Goal: Task Accomplishment & Management: Manage account settings

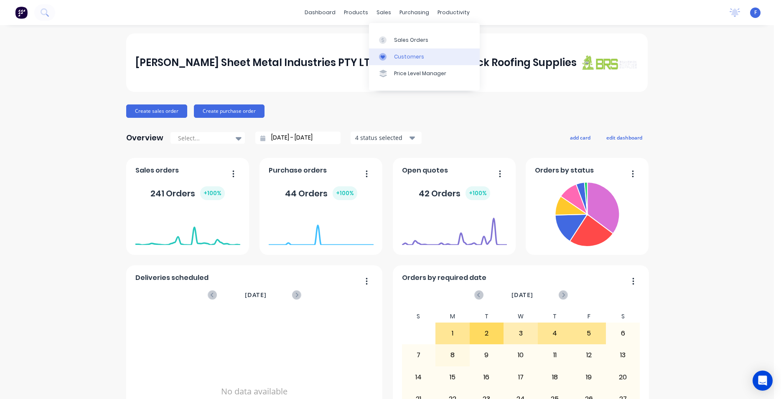
click at [405, 55] on div "Customers" at bounding box center [409, 57] width 30 height 8
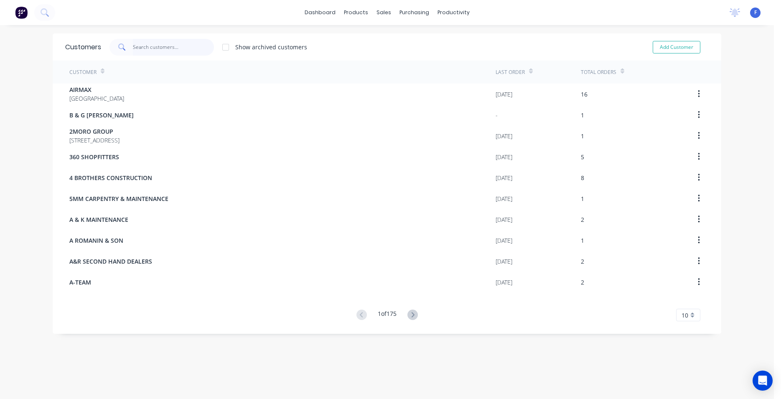
click at [170, 51] on input "text" at bounding box center [173, 47] width 81 height 17
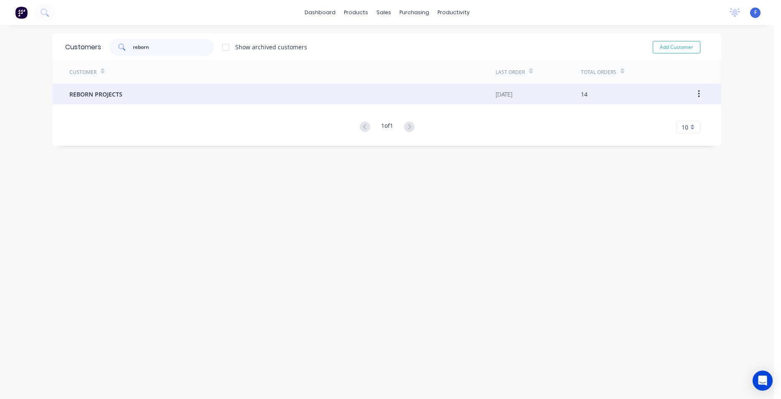
type input "reborn"
click at [123, 100] on div "REBORN PROJECTS" at bounding box center [282, 94] width 426 height 21
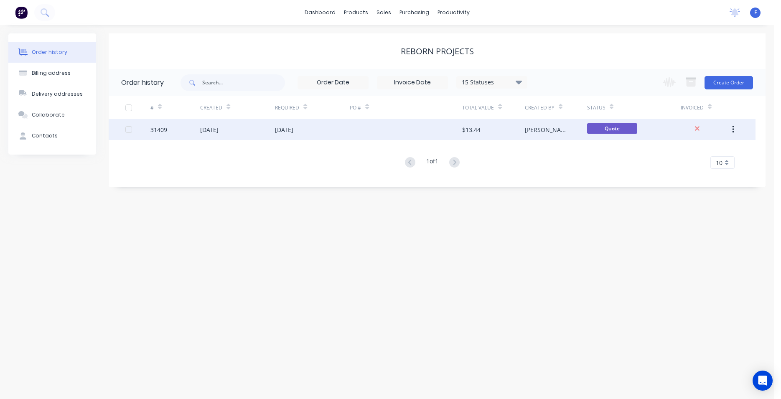
click at [427, 130] on div at bounding box center [406, 129] width 112 height 21
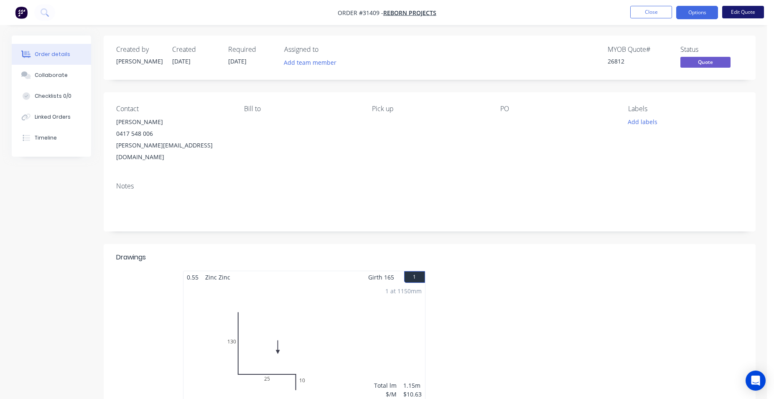
click at [738, 13] on button "Edit Quote" at bounding box center [743, 12] width 42 height 13
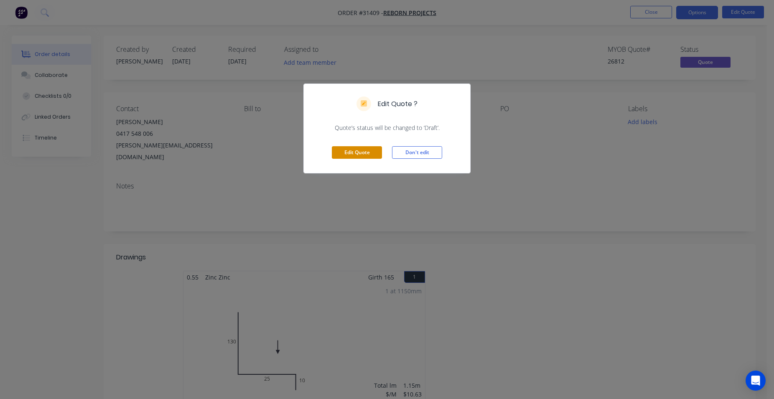
click at [369, 153] on button "Edit Quote" at bounding box center [357, 152] width 50 height 13
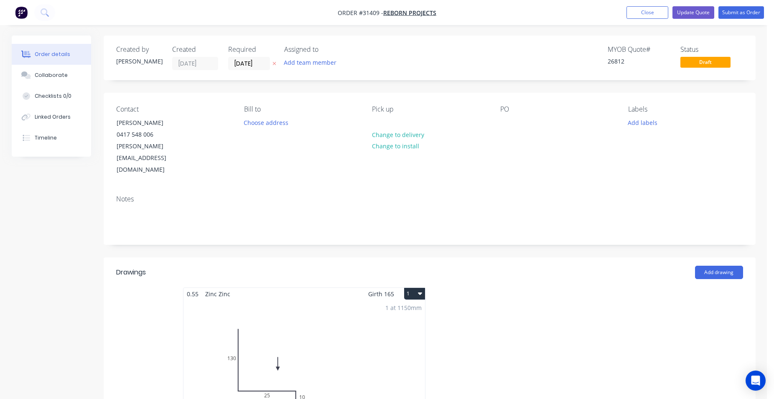
scroll to position [170, 0]
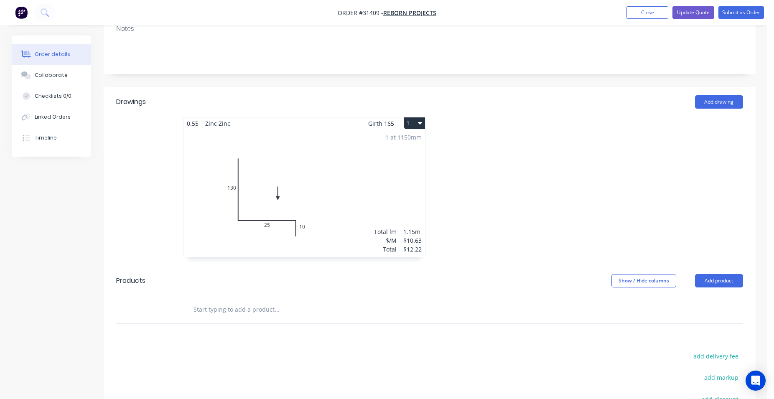
click at [338, 156] on div "1 at 1150mm Total lm $/M Total 1.15m $10.63 $12.22" at bounding box center [304, 193] width 242 height 127
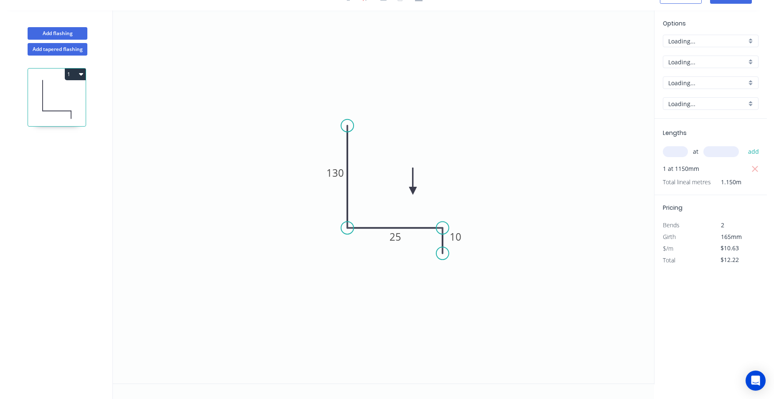
scroll to position [15, 0]
click at [336, 173] on tspan "130" at bounding box center [335, 173] width 18 height 14
type input "$8.86"
type input "$10.19"
type input "$10.63"
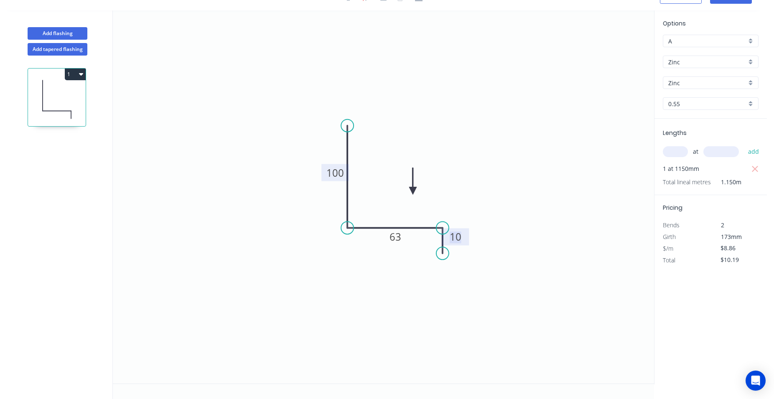
type input "$12.22"
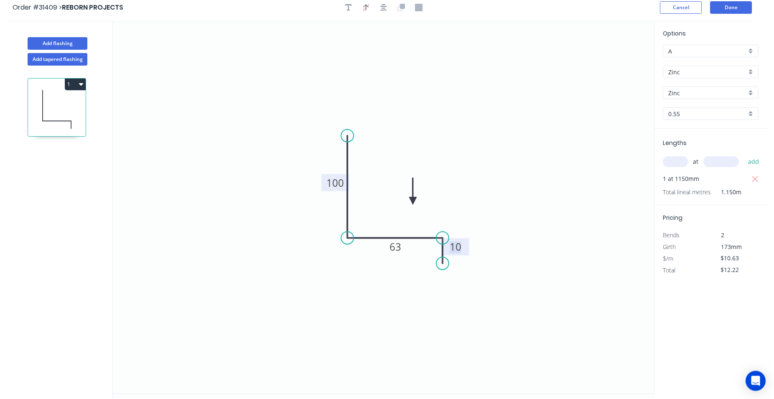
scroll to position [0, 0]
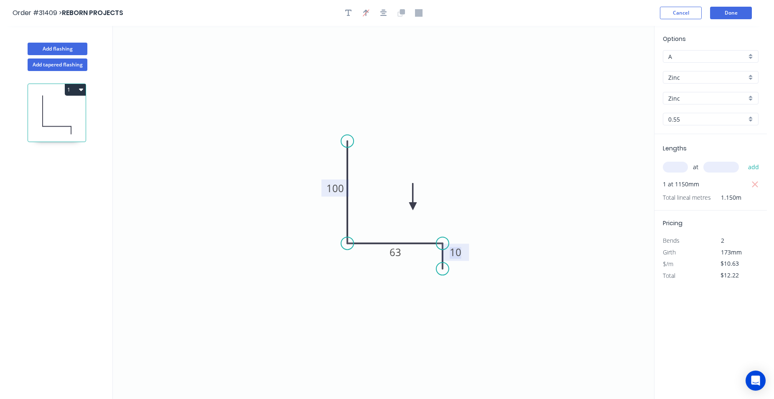
click at [751, 79] on div "Zinc" at bounding box center [711, 77] width 96 height 13
click at [712, 95] on div "Colorbond" at bounding box center [710, 93] width 95 height 15
type input "Colorbond"
type input "Basalt"
type input "$11.67"
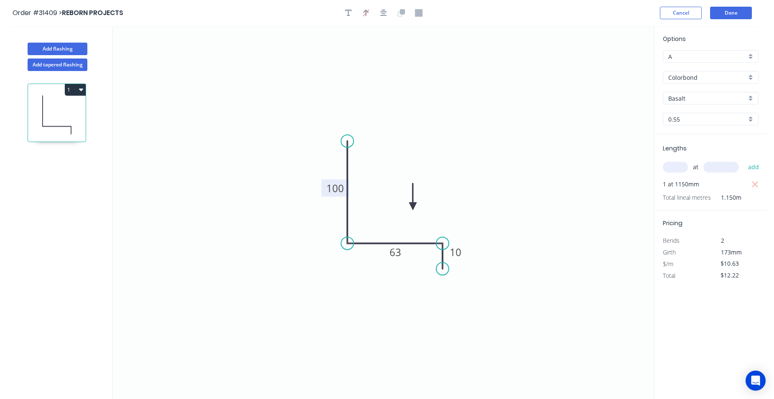
type input "$13.42"
click at [735, 99] on input "Basalt" at bounding box center [707, 98] width 78 height 9
click at [711, 152] on div "Dover White" at bounding box center [710, 154] width 95 height 15
type input "Dover White"
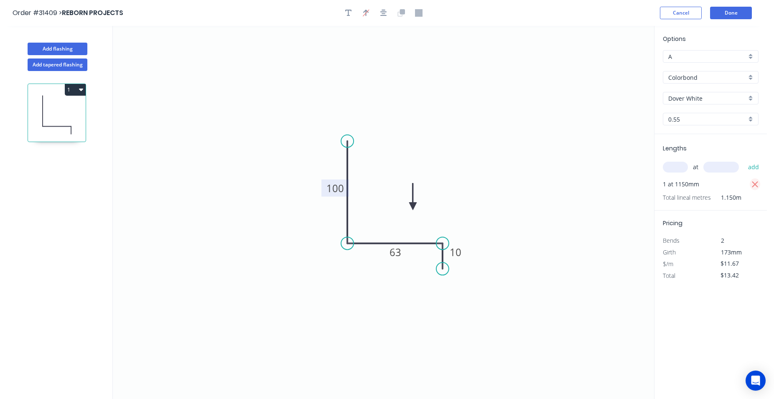
click at [752, 183] on icon "button" at bounding box center [755, 185] width 8 height 10
type input "$0.00"
click at [683, 168] on input "text" at bounding box center [675, 167] width 25 height 11
type input "1"
type input "4100"
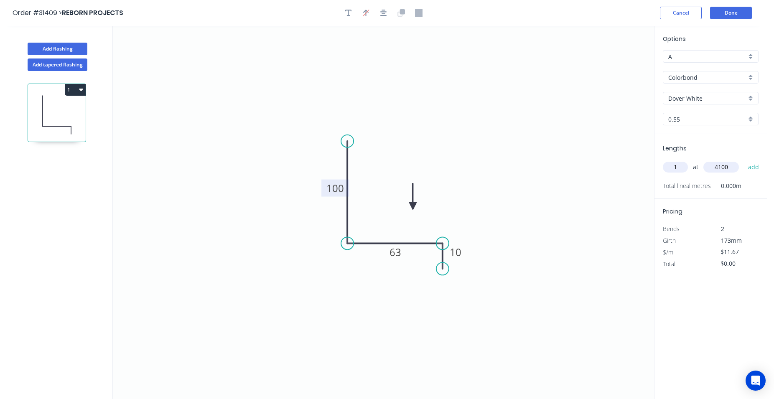
click at [744, 160] on button "add" at bounding box center [754, 167] width 20 height 14
type input "$47.85"
click at [728, 15] on button "Done" at bounding box center [731, 13] width 42 height 13
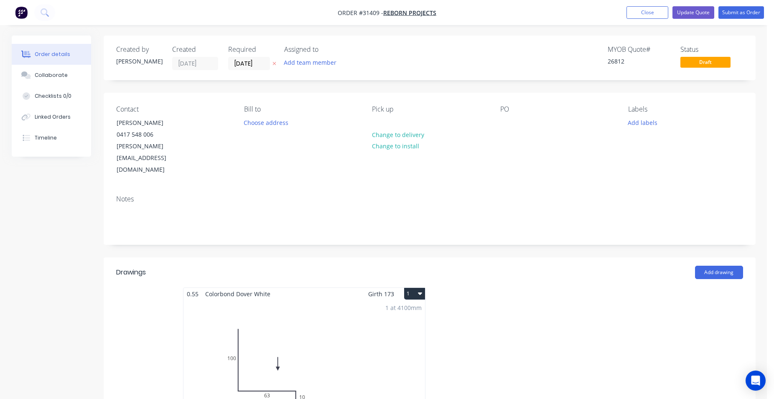
scroll to position [170, 0]
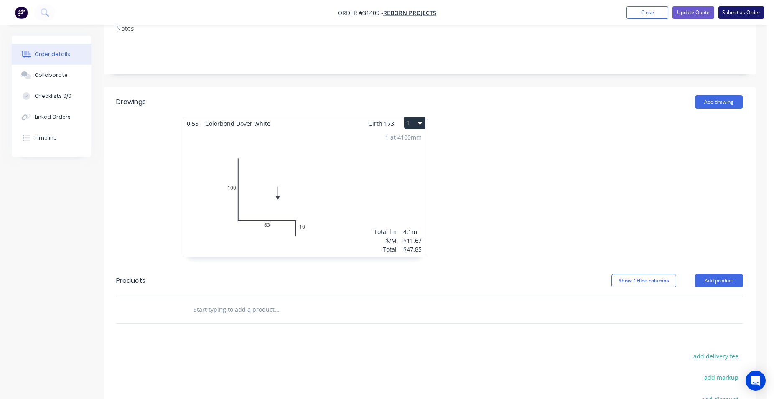
click at [736, 13] on button "Submit as Order" at bounding box center [741, 12] width 46 height 13
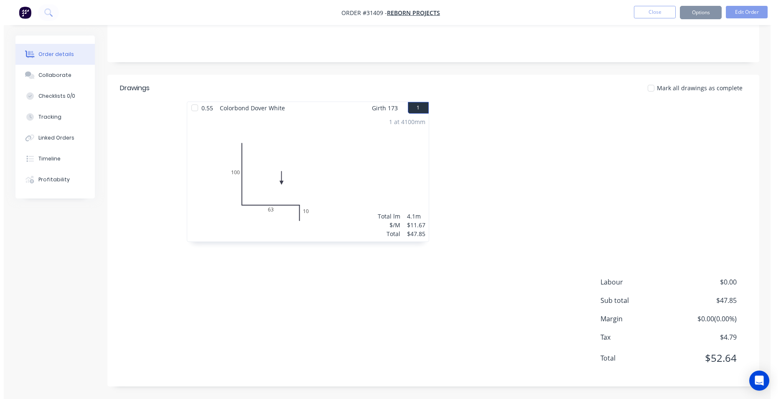
scroll to position [0, 0]
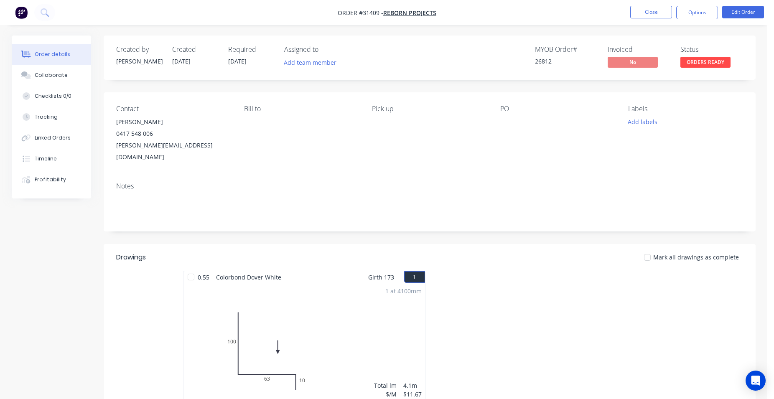
click at [697, 61] on span "ORDERS READY" at bounding box center [705, 62] width 50 height 10
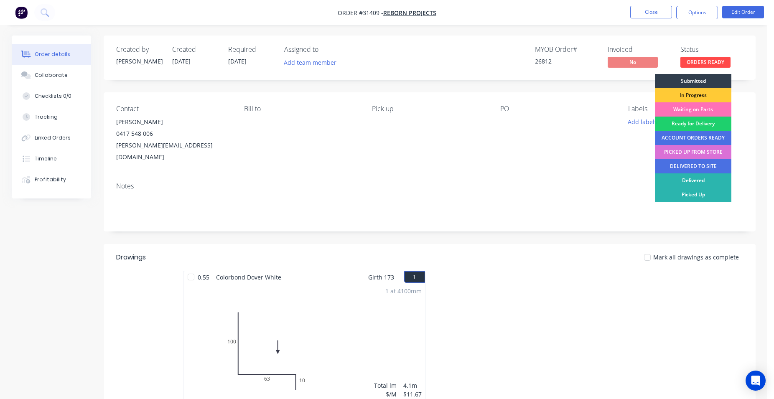
click at [707, 152] on div "PICKED UP FROM STORE" at bounding box center [693, 152] width 76 height 14
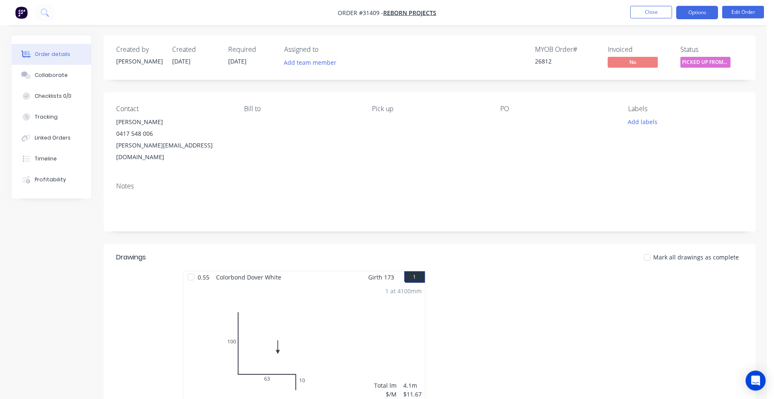
click at [692, 12] on button "Options" at bounding box center [697, 12] width 42 height 13
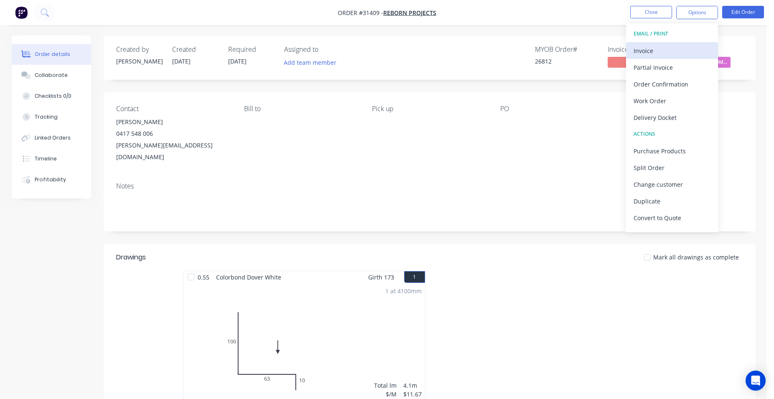
click at [679, 48] on div "Invoice" at bounding box center [671, 51] width 77 height 12
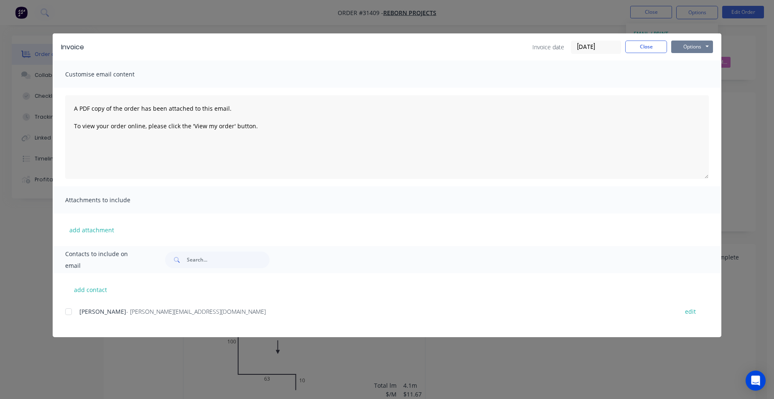
click at [695, 46] on button "Options" at bounding box center [692, 47] width 42 height 13
click at [698, 71] on button "Print" at bounding box center [697, 76] width 53 height 14
click at [645, 45] on button "Close" at bounding box center [646, 47] width 42 height 13
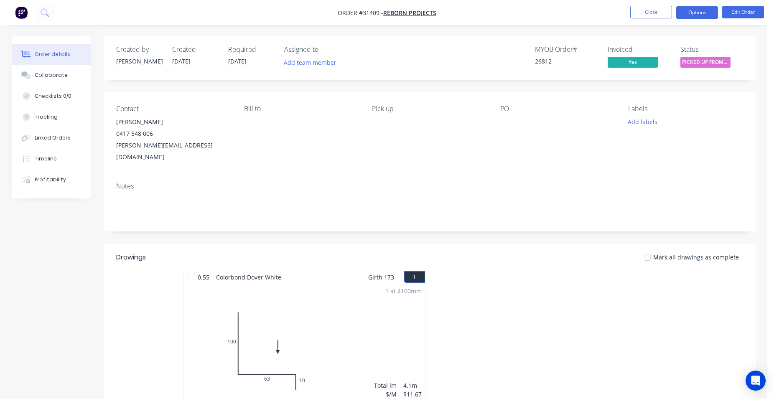
click at [703, 15] on button "Options" at bounding box center [697, 12] width 42 height 13
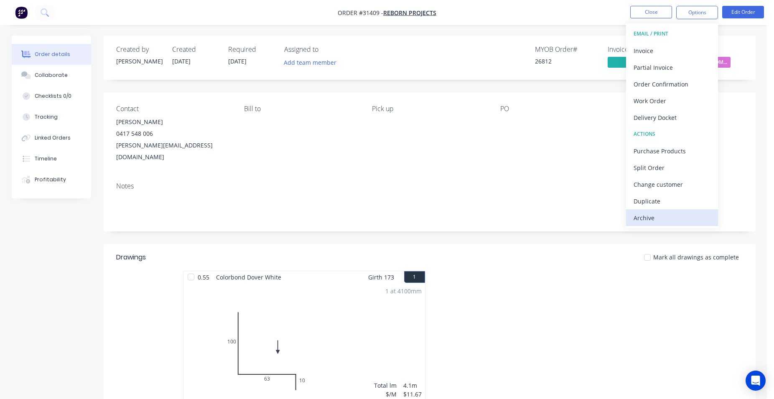
click at [655, 219] on div "Archive" at bounding box center [671, 218] width 77 height 12
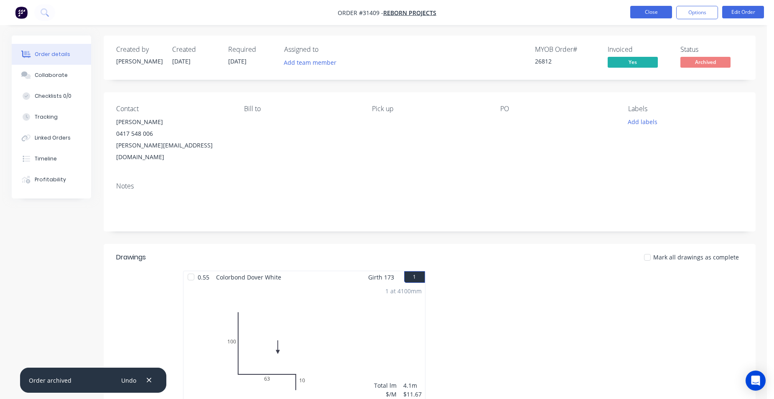
click at [651, 15] on button "Close" at bounding box center [651, 12] width 42 height 13
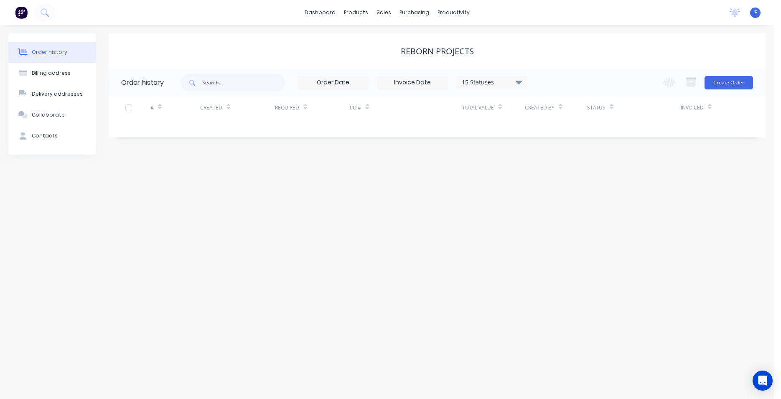
click at [23, 13] on img at bounding box center [21, 12] width 13 height 13
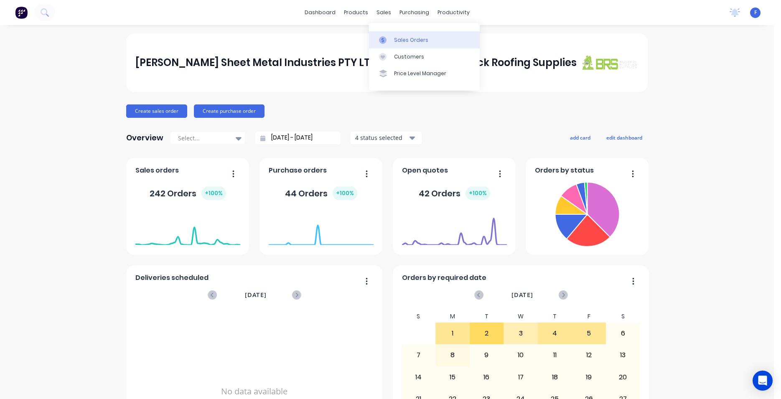
click at [404, 37] on div "Sales Orders" at bounding box center [411, 40] width 34 height 8
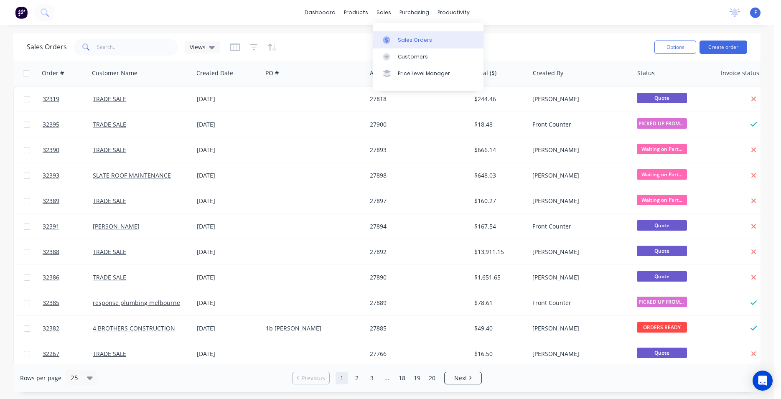
click at [407, 40] on div "Sales Orders" at bounding box center [415, 40] width 34 height 8
click at [412, 52] on link "Customers" at bounding box center [428, 56] width 111 height 17
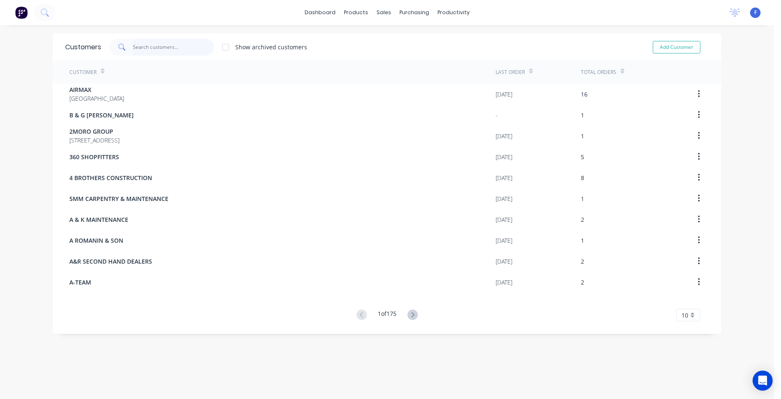
click at [145, 46] on input "text" at bounding box center [173, 47] width 81 height 17
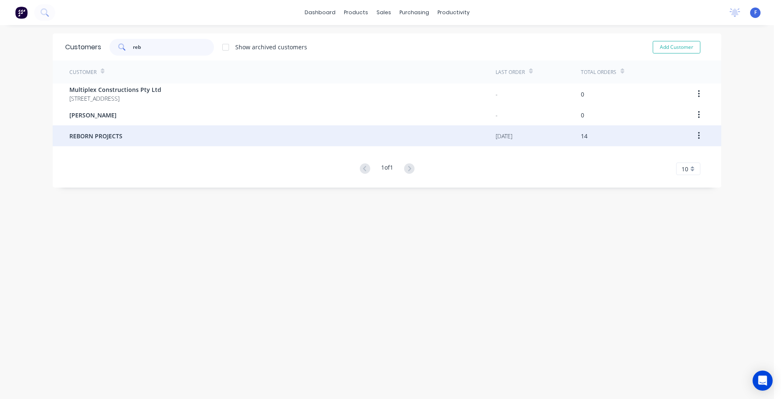
type input "reb"
click at [172, 133] on div "REBORN PROJECTS" at bounding box center [282, 135] width 426 height 21
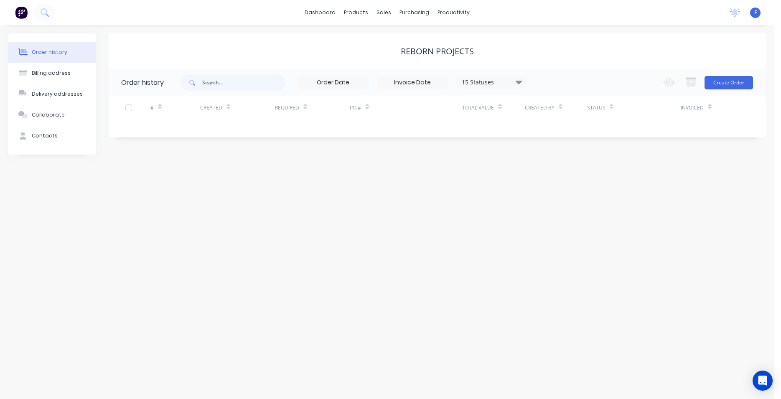
click at [518, 84] on icon at bounding box center [519, 82] width 6 height 4
click at [561, 178] on label at bounding box center [561, 178] width 0 height 0
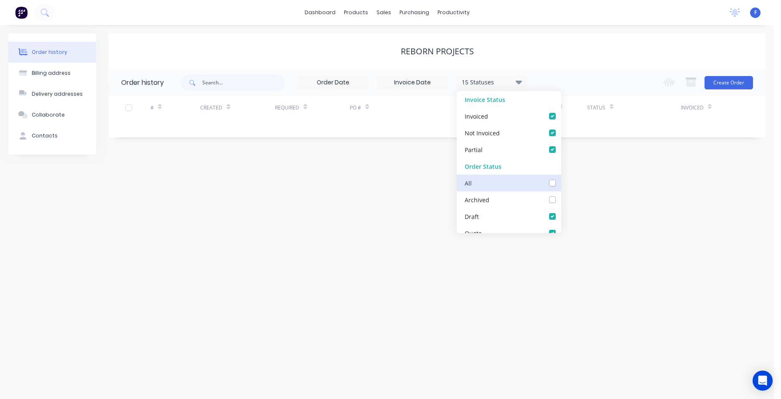
click at [561, 182] on input "checkbox" at bounding box center [564, 182] width 7 height 8
checkbox input "true"
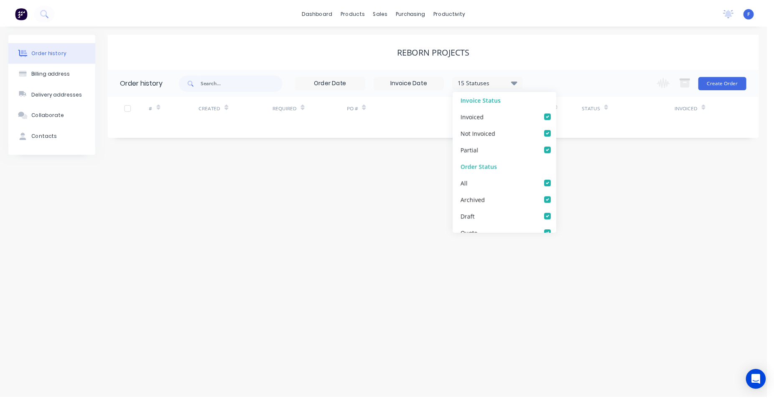
scroll to position [0, 6]
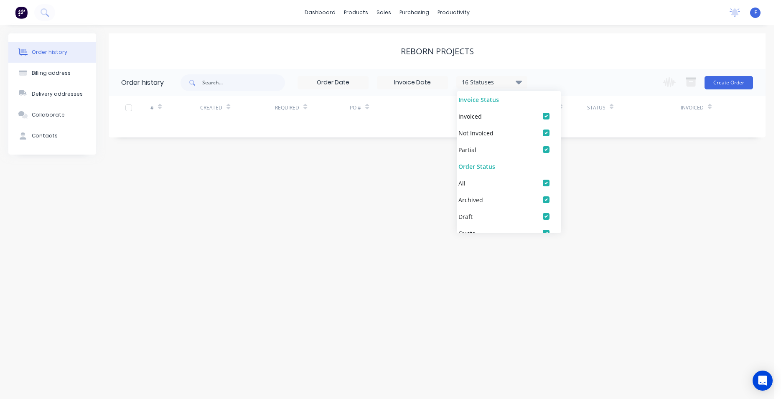
click at [342, 172] on div "Order history Billing address Delivery addresses Collaborate Contacts REBORN PR…" at bounding box center [387, 212] width 774 height 374
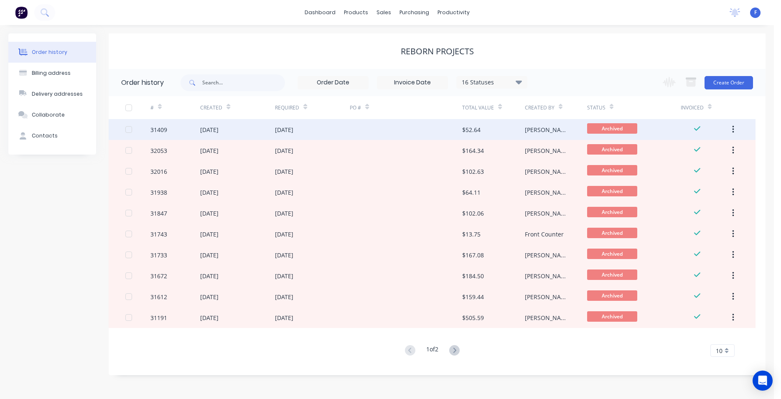
click at [381, 128] on div at bounding box center [406, 129] width 112 height 21
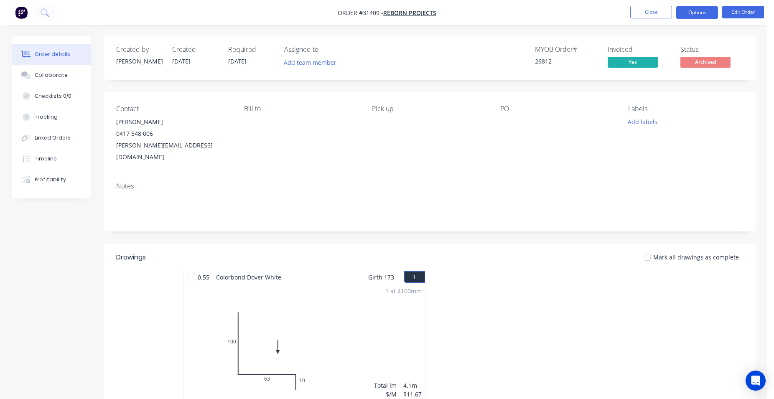
click at [708, 18] on button "Options" at bounding box center [697, 12] width 42 height 13
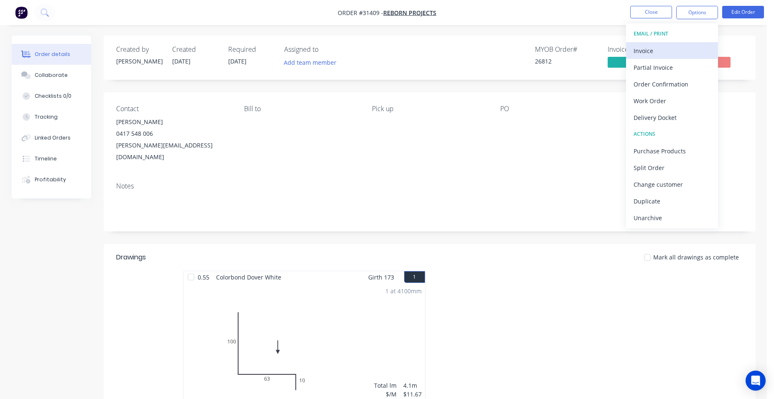
click at [666, 52] on div "Invoice" at bounding box center [671, 51] width 77 height 12
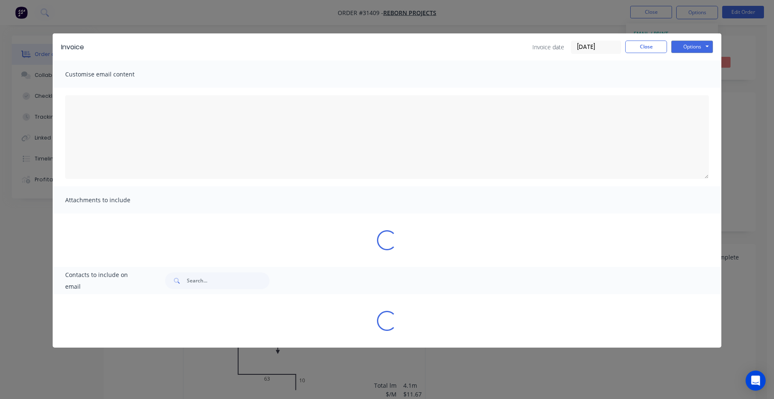
type textarea "A PDF copy of the order has been attached to this email. To view your order onl…"
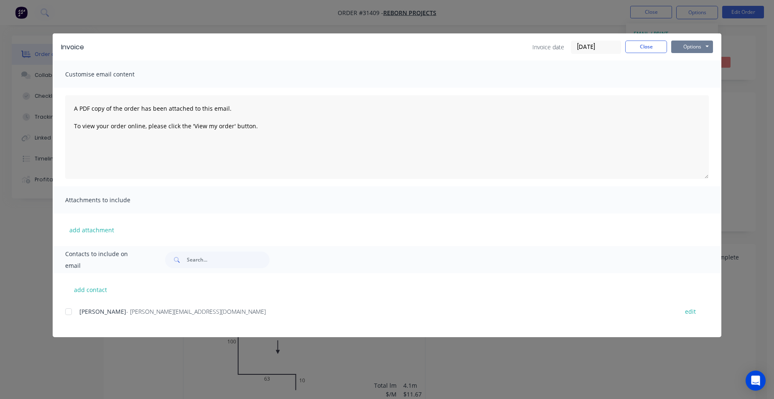
click at [700, 48] on button "Options" at bounding box center [692, 47] width 42 height 13
click at [699, 73] on button "Print" at bounding box center [697, 76] width 53 height 14
